Goal: Task Accomplishment & Management: Use online tool/utility

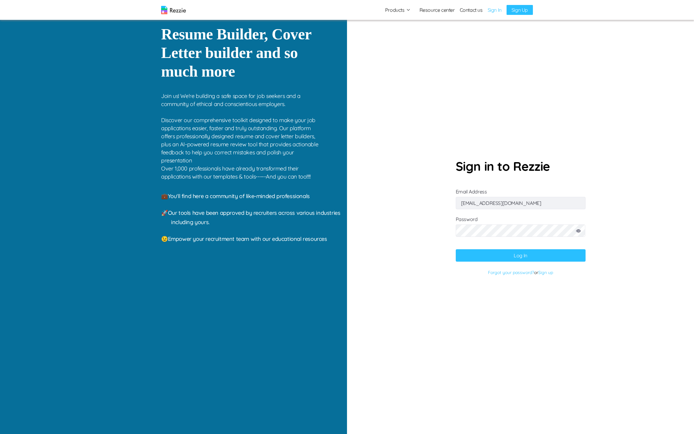
click at [490, 257] on button "Log In" at bounding box center [521, 255] width 130 height 12
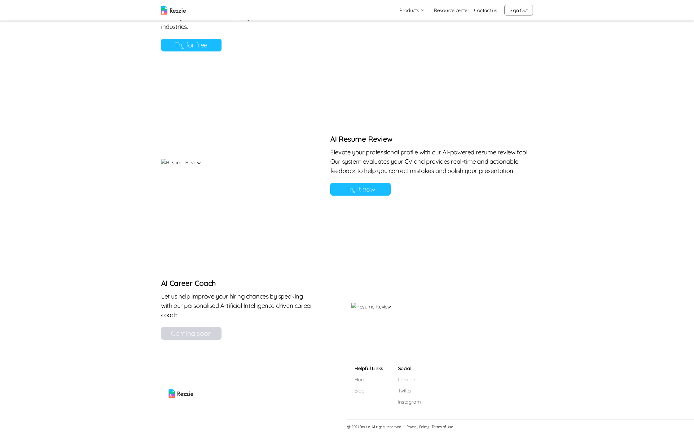
scroll to position [503, 0]
click at [391, 183] on link "Try it now" at bounding box center [360, 189] width 60 height 13
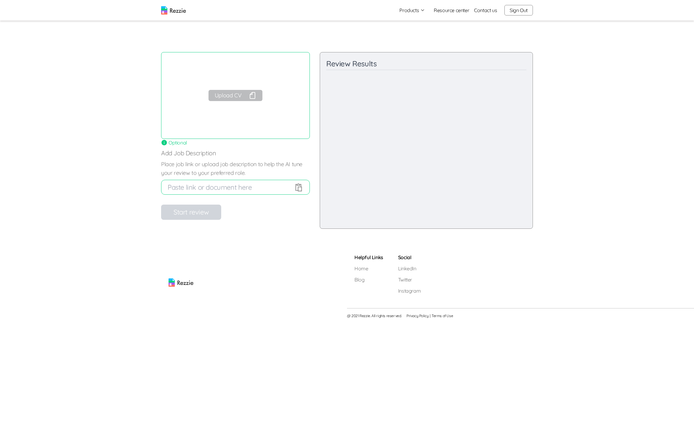
click at [228, 92] on button "Upload CV" at bounding box center [236, 95] width 54 height 11
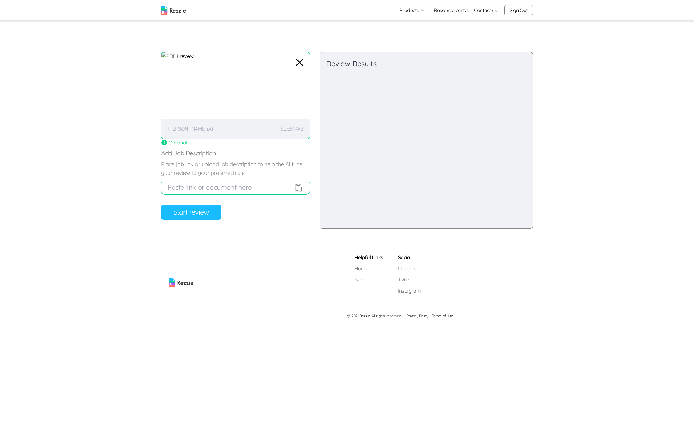
click at [196, 211] on button "Start review" at bounding box center [191, 211] width 60 height 15
click at [300, 59] on icon "button" at bounding box center [299, 62] width 15 height 15
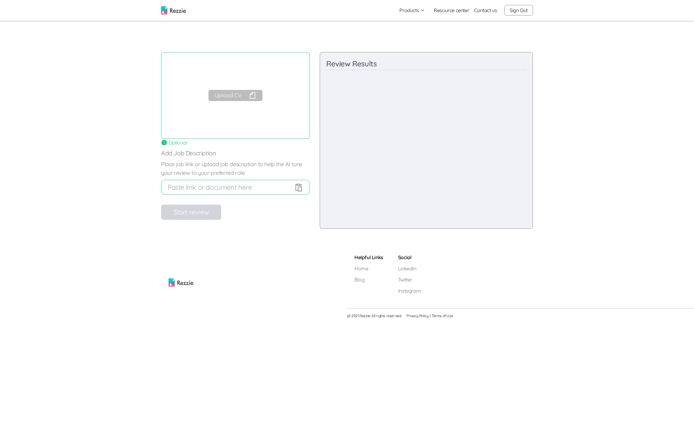
click at [239, 98] on button "Upload CV" at bounding box center [236, 95] width 54 height 11
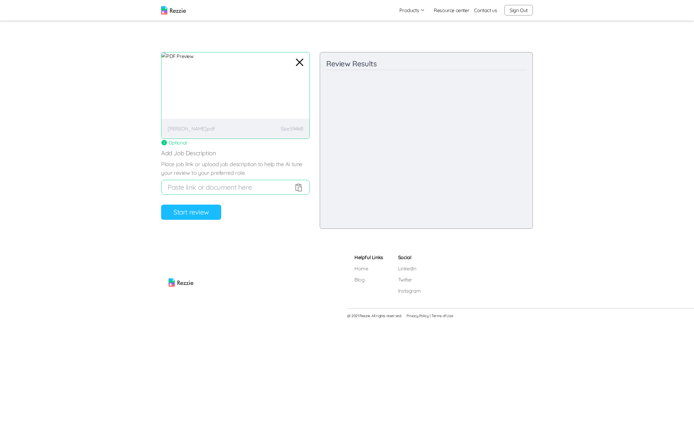
drag, startPoint x: 203, startPoint y: 212, endPoint x: 382, endPoint y: 211, distance: 178.8
click at [382, 211] on div "Review your resume AI will review your resume and give you feedback on your res…" at bounding box center [347, 132] width 372 height 191
click at [207, 211] on button "Start review" at bounding box center [191, 211] width 60 height 15
click at [298, 64] on icon "button" at bounding box center [300, 62] width 7 height 7
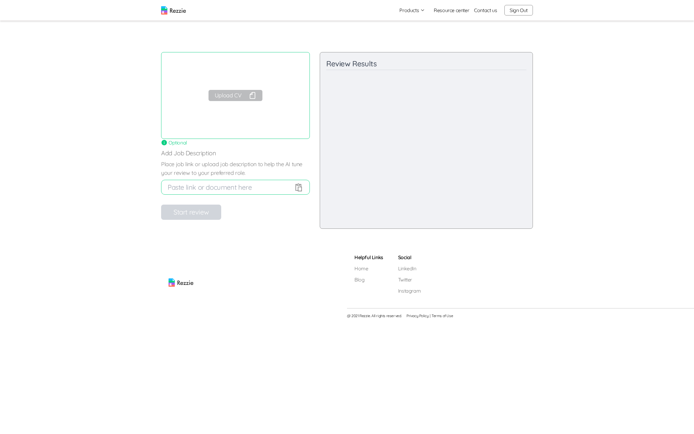
click at [231, 95] on button "Upload CV" at bounding box center [236, 95] width 54 height 11
click at [258, 97] on button "Upload CV" at bounding box center [236, 95] width 54 height 11
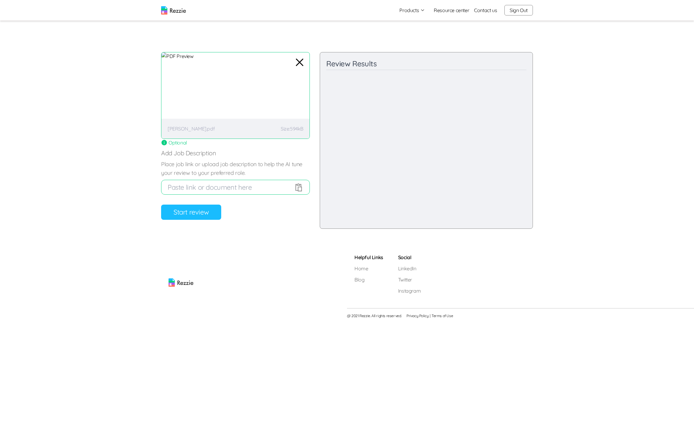
click at [197, 211] on button "Start review" at bounding box center [191, 211] width 60 height 15
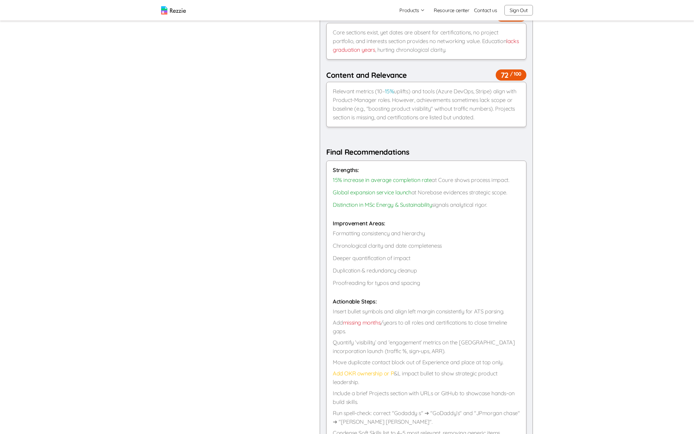
scroll to position [368, 0]
